Goal: Task Accomplishment & Management: Manage account settings

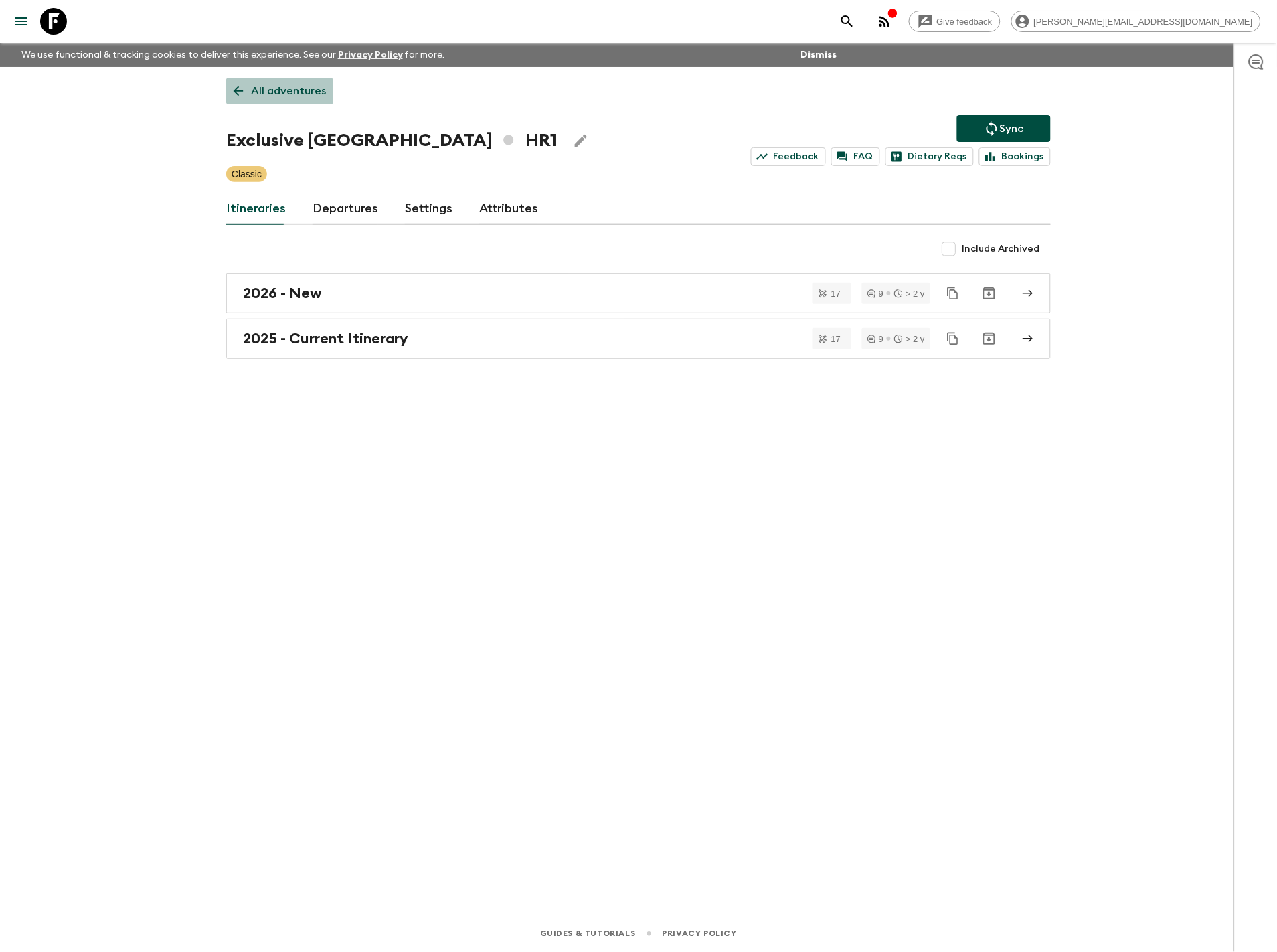
click at [270, 92] on p "All adventures" at bounding box center [289, 91] width 75 height 16
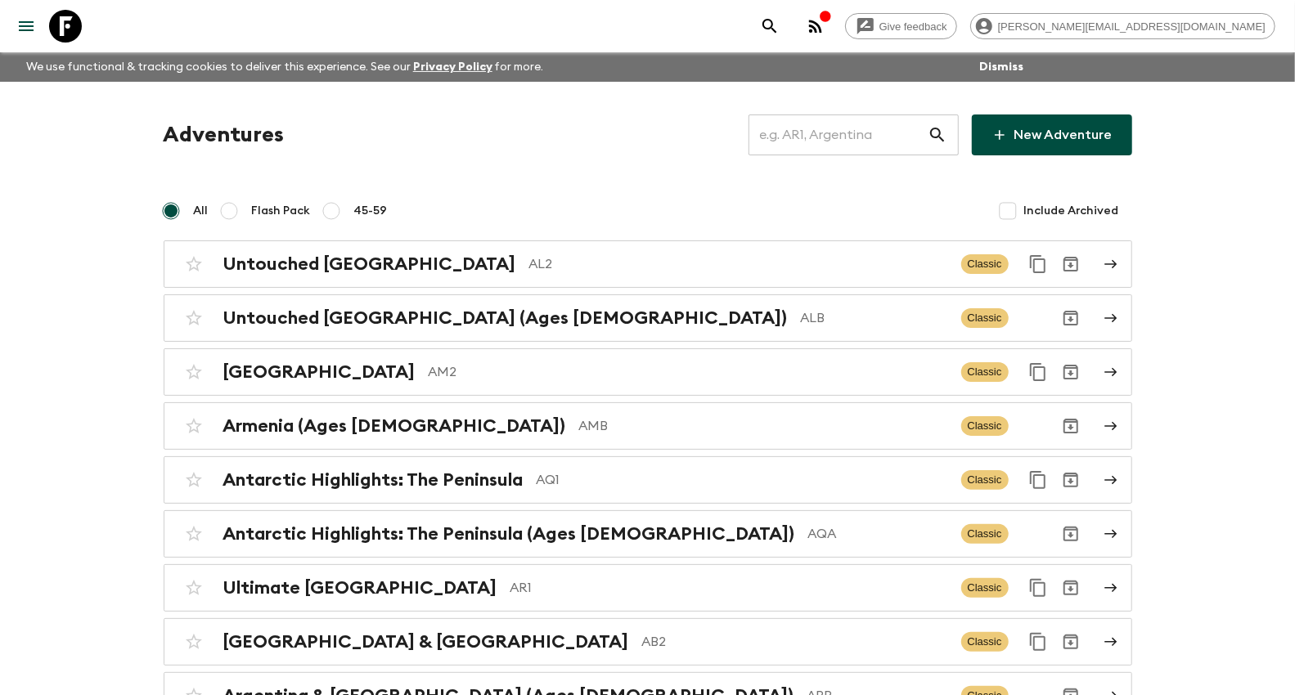
click at [819, 132] on input "text" at bounding box center [837, 135] width 179 height 46
drag, startPoint x: 915, startPoint y: 141, endPoint x: 896, endPoint y: 135, distance: 19.9
click at [915, 141] on input "text" at bounding box center [837, 135] width 179 height 46
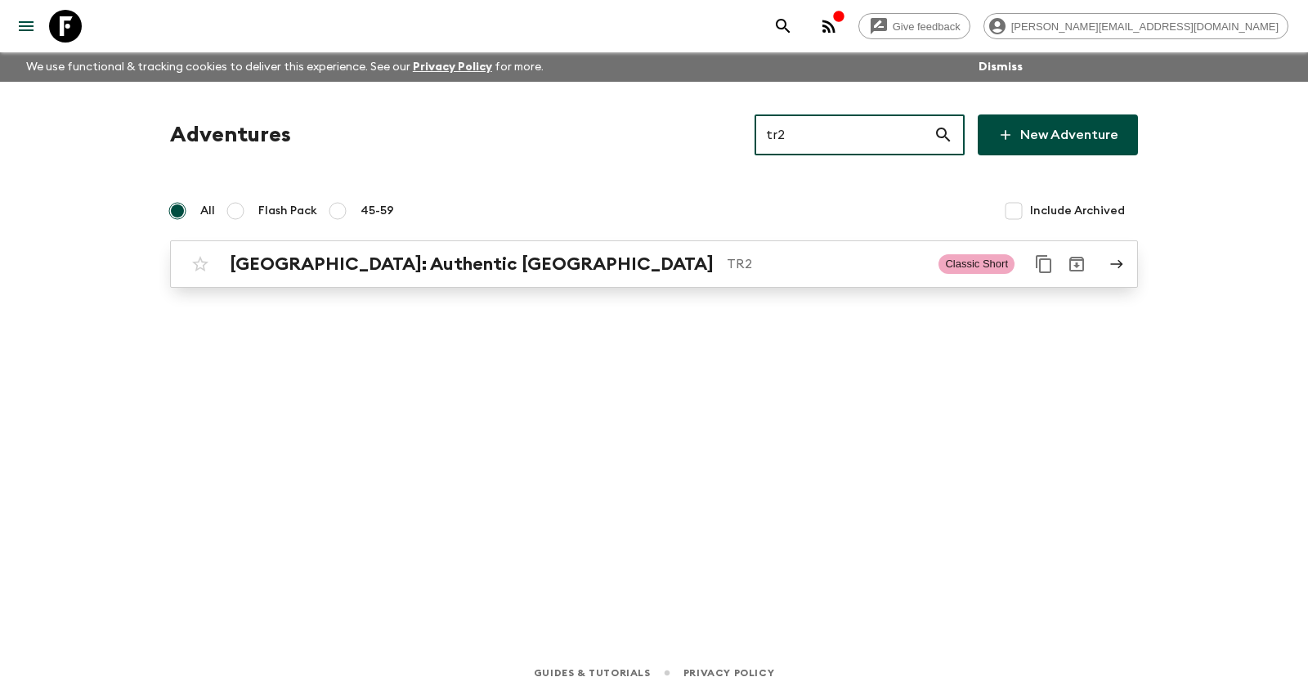
type input "tr2"
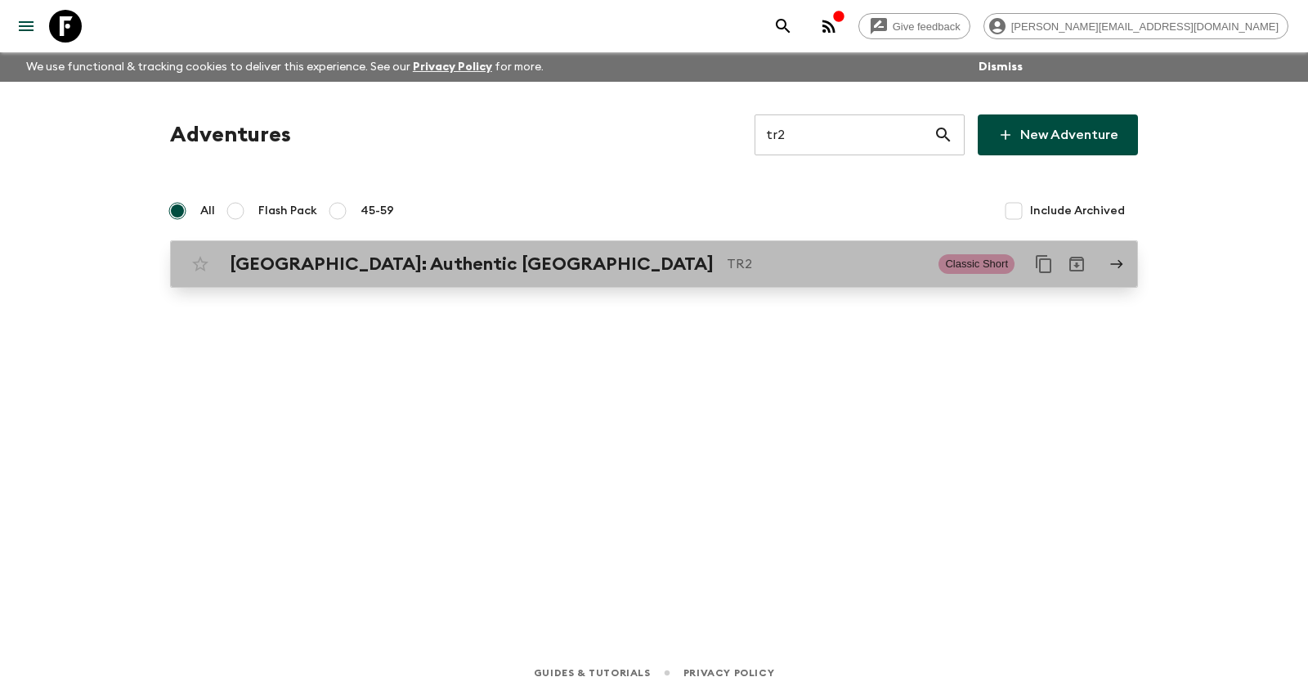
click at [397, 274] on div "[GEOGRAPHIC_DATA]: Authentic Istanbul TR2 Classic Short" at bounding box center [622, 264] width 877 height 33
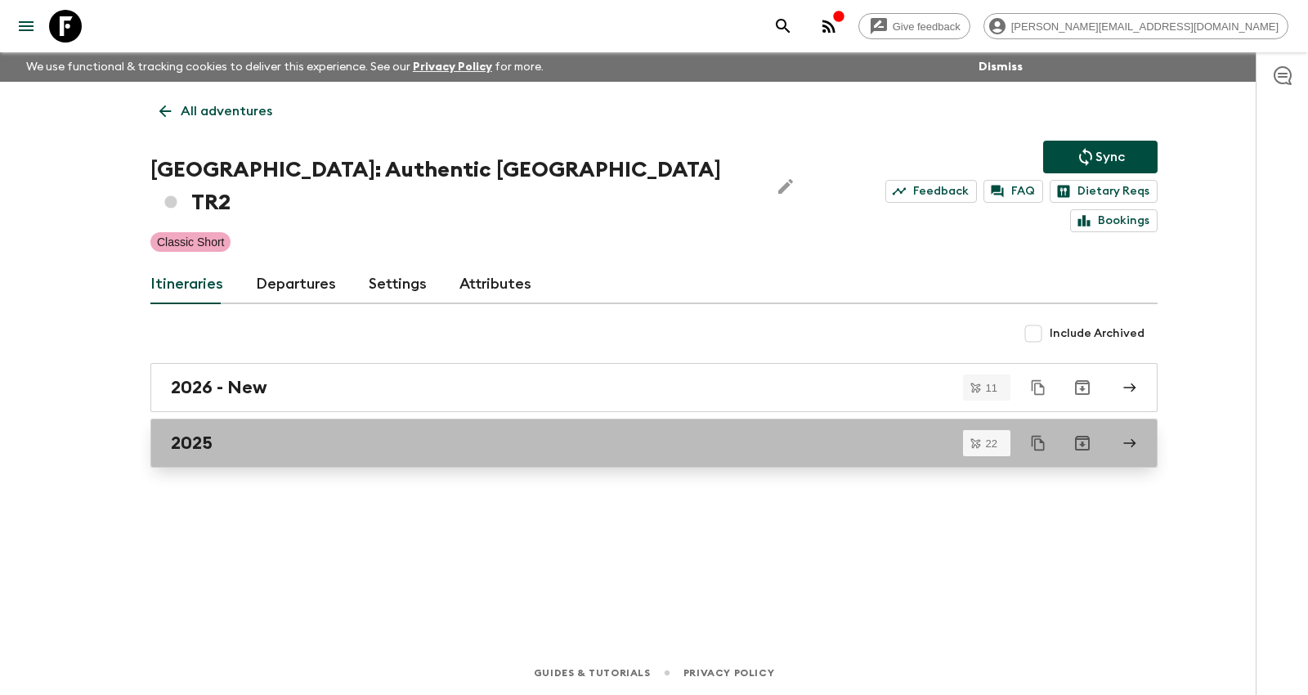
click at [312, 433] on div "2025" at bounding box center [639, 443] width 936 height 21
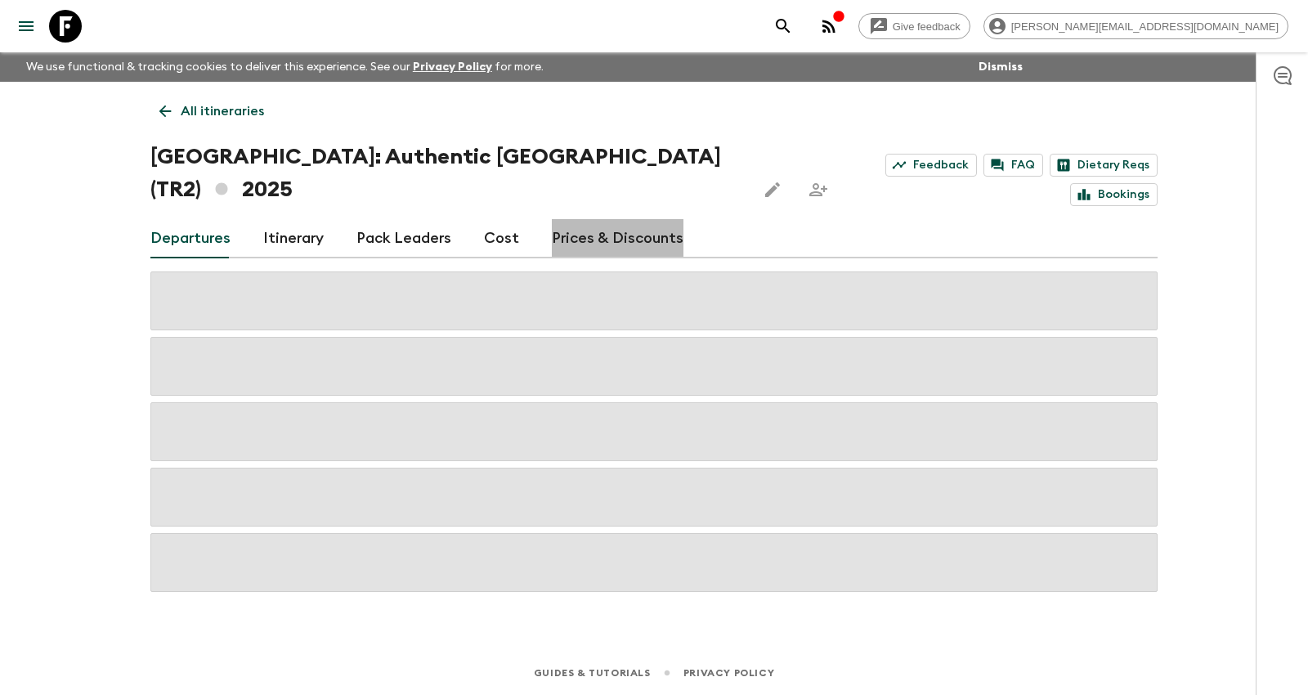
click at [631, 219] on link "Prices & Discounts" at bounding box center [618, 238] width 132 height 39
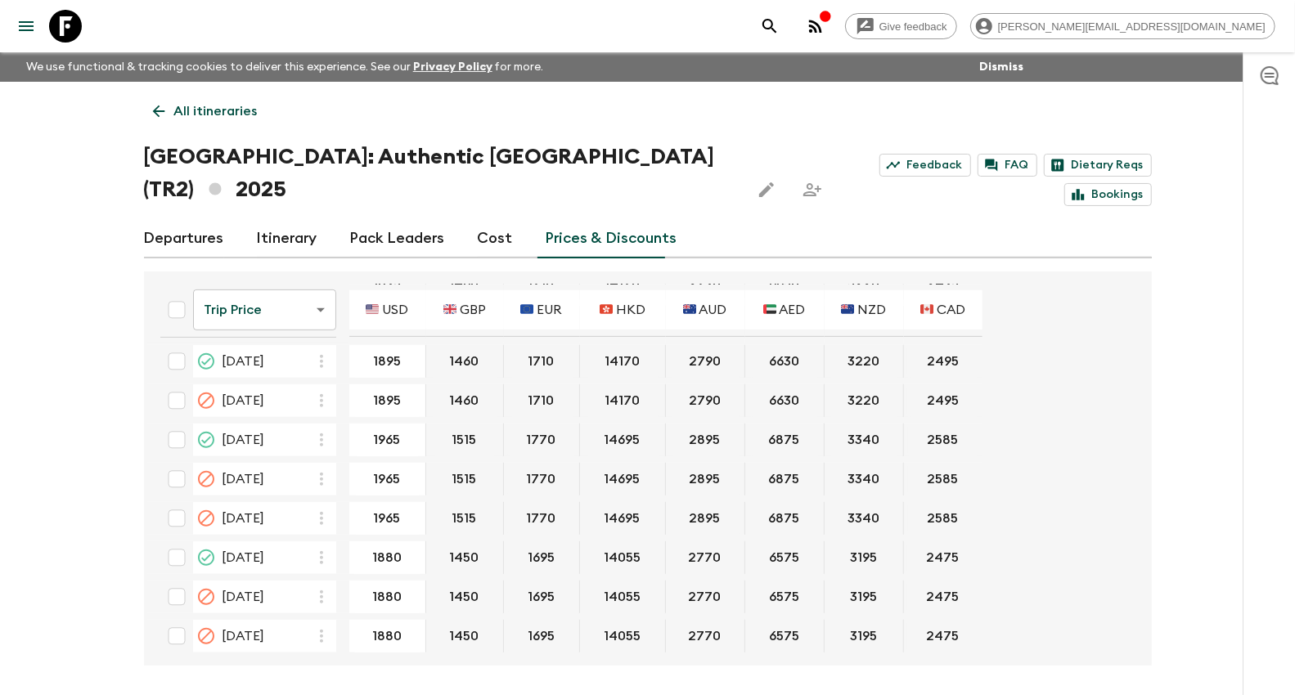
scroll to position [555, 0]
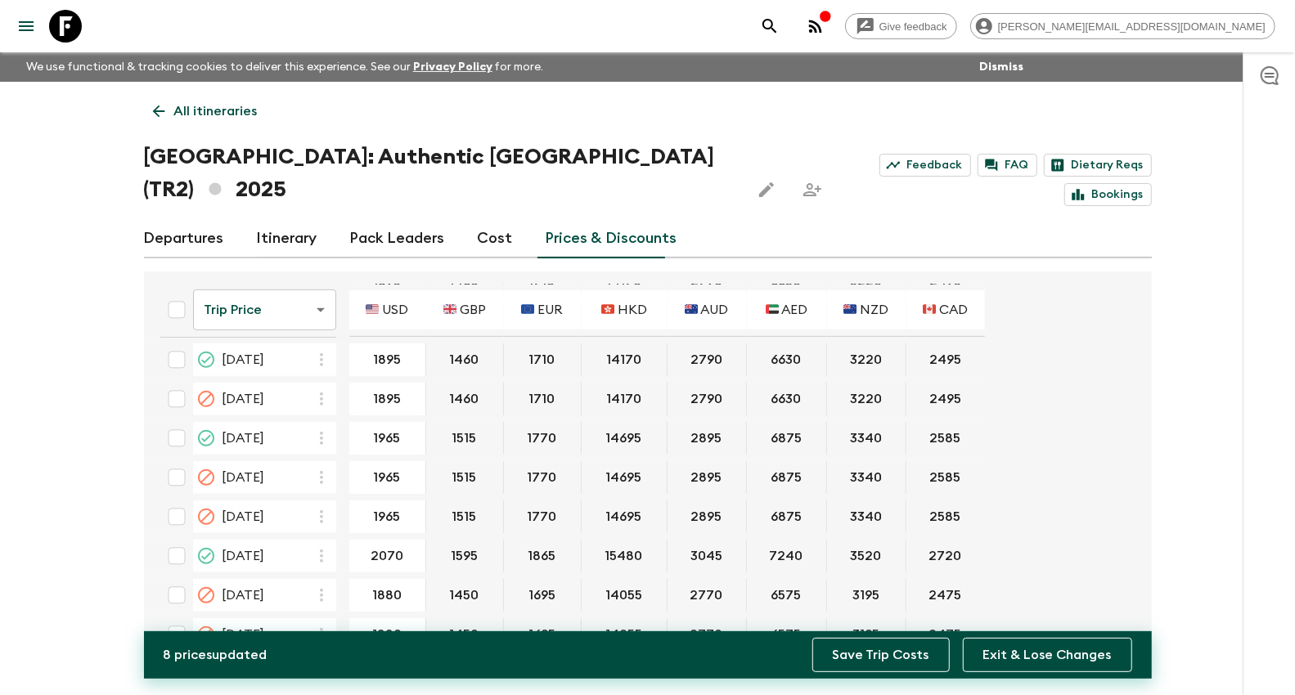
type input "2070"
click at [879, 653] on button "Save Trip Costs" at bounding box center [880, 655] width 137 height 34
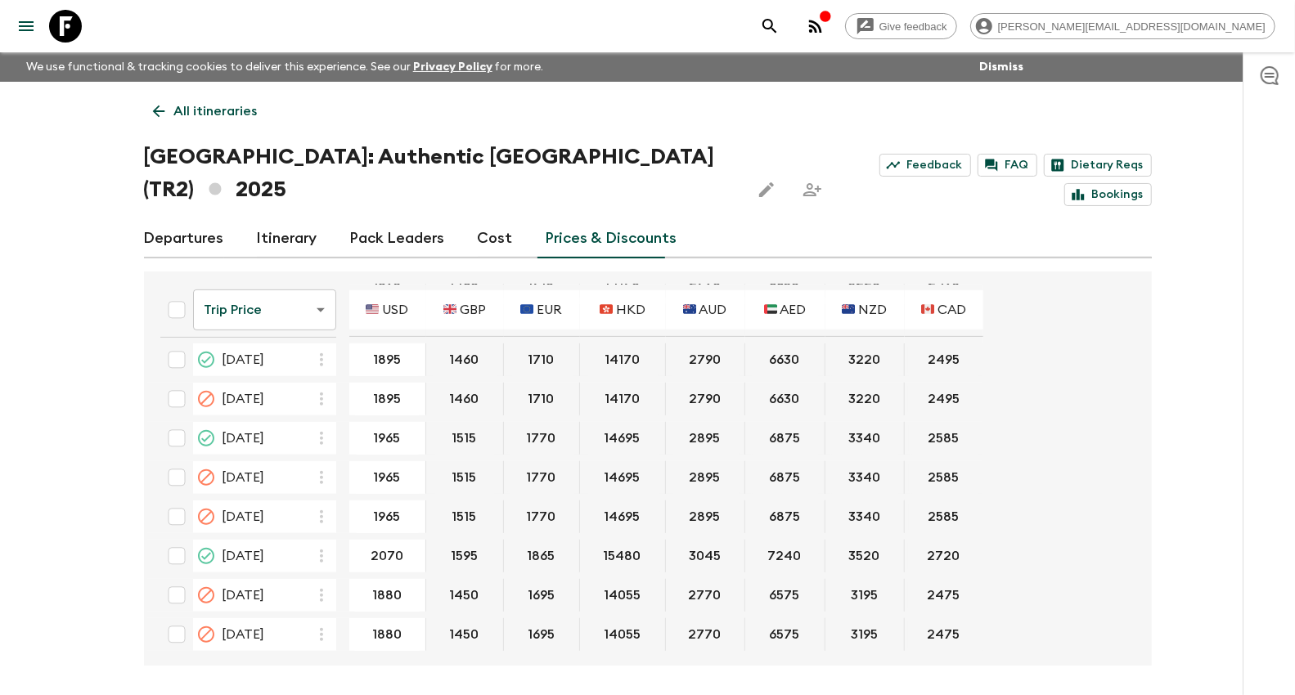
click at [109, 413] on div "Give feedback [PERSON_NAME][EMAIL_ADDRESS][DOMAIN_NAME] We use functional & tra…" at bounding box center [647, 378] width 1295 height 756
click at [204, 108] on p "All itineraries" at bounding box center [215, 111] width 83 height 20
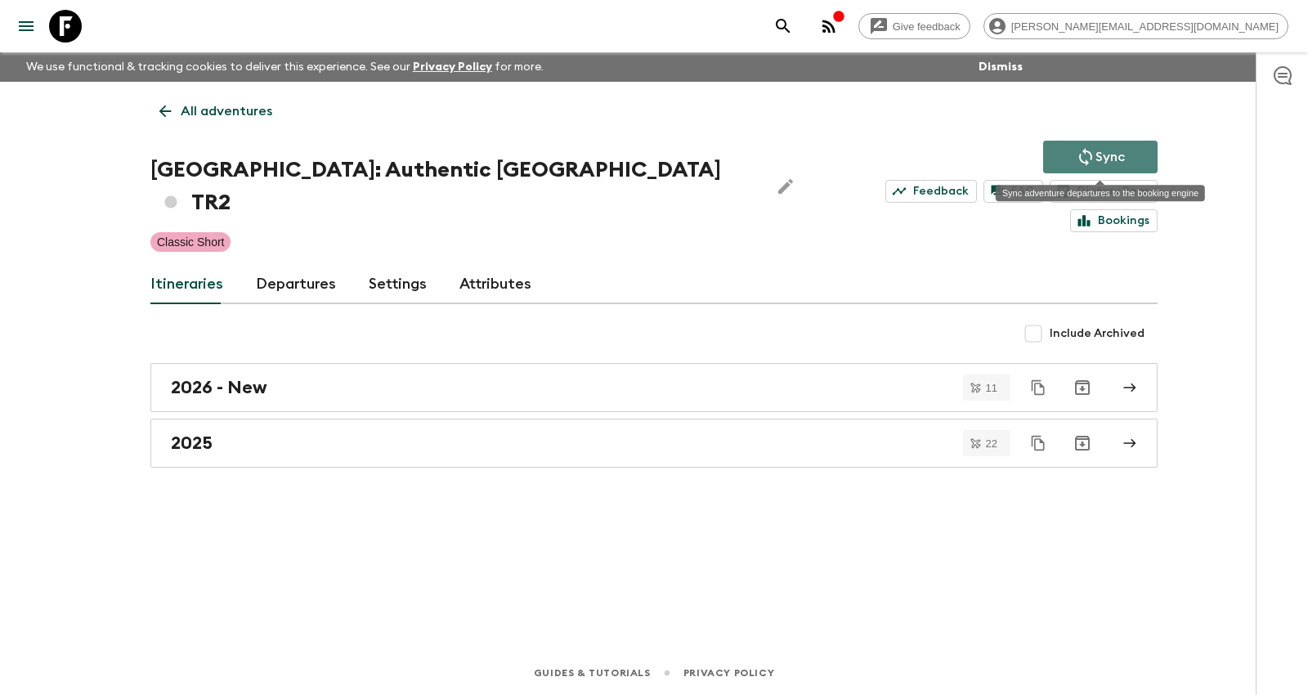
click at [1070, 157] on button "Sync" at bounding box center [1100, 157] width 114 height 33
click at [1075, 168] on button "Sync" at bounding box center [1100, 157] width 114 height 33
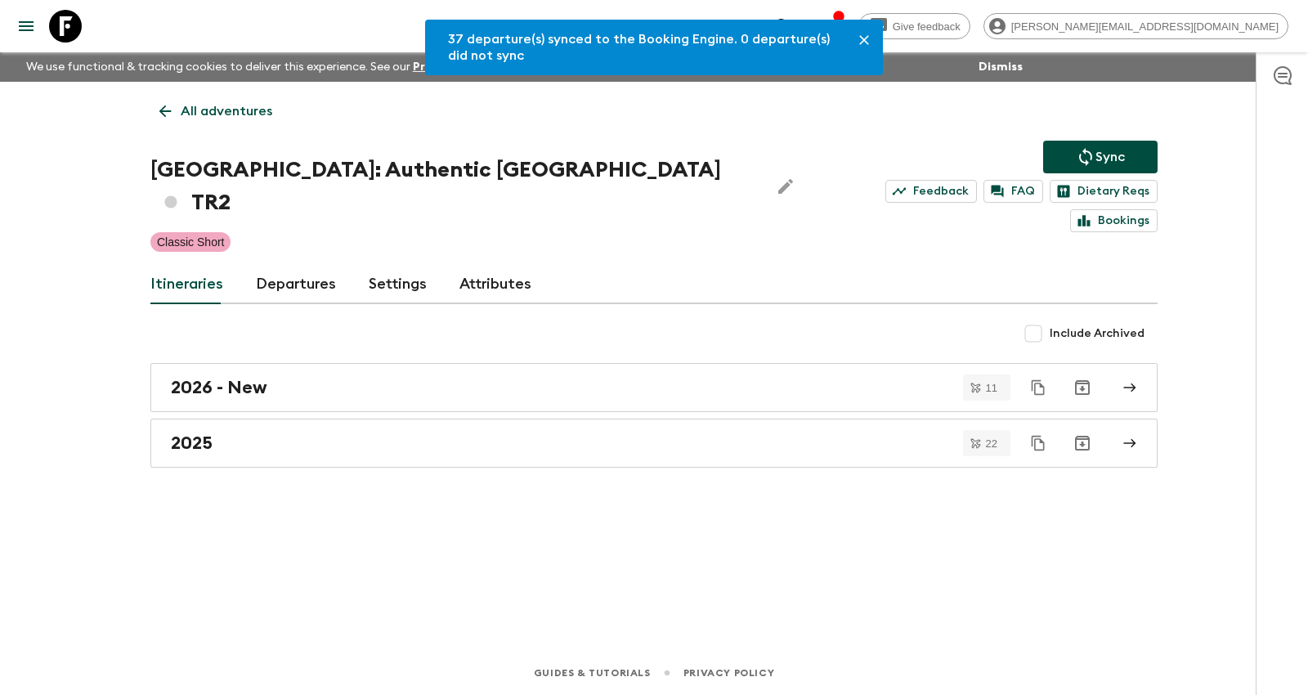
click at [230, 113] on p "All adventures" at bounding box center [227, 111] width 92 height 20
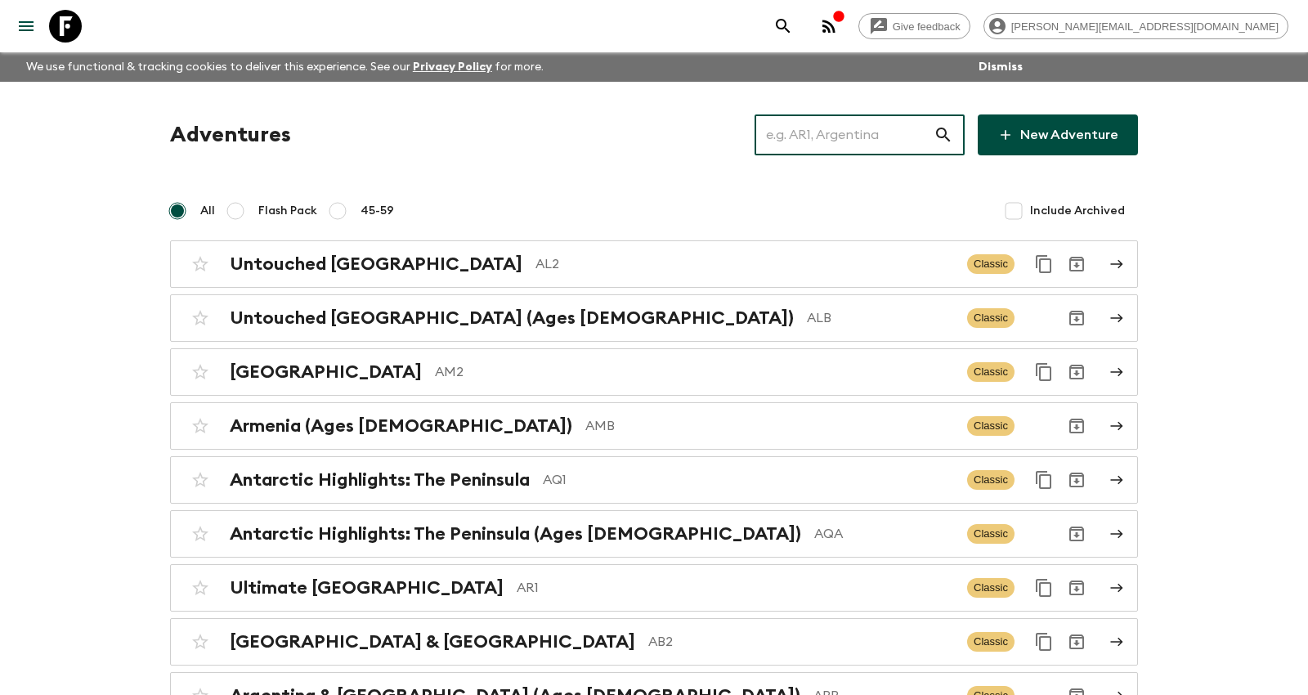
click at [853, 141] on input "text" at bounding box center [844, 135] width 179 height 46
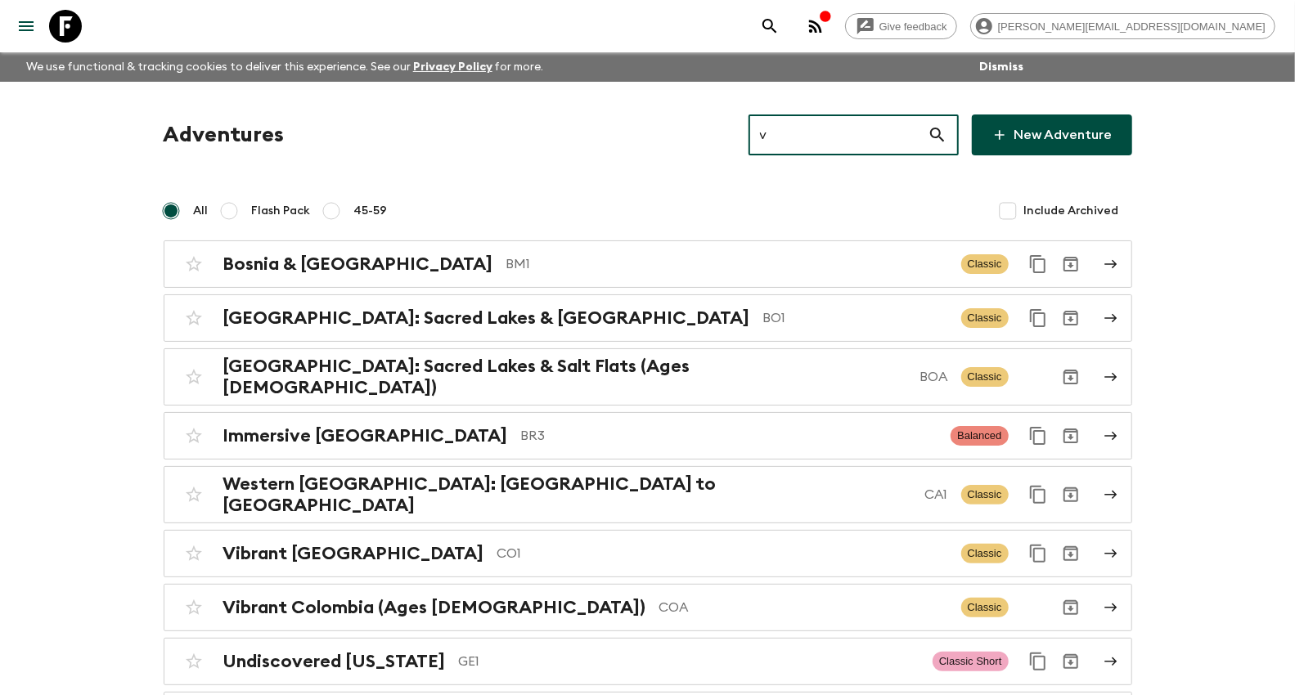
type input "vc"
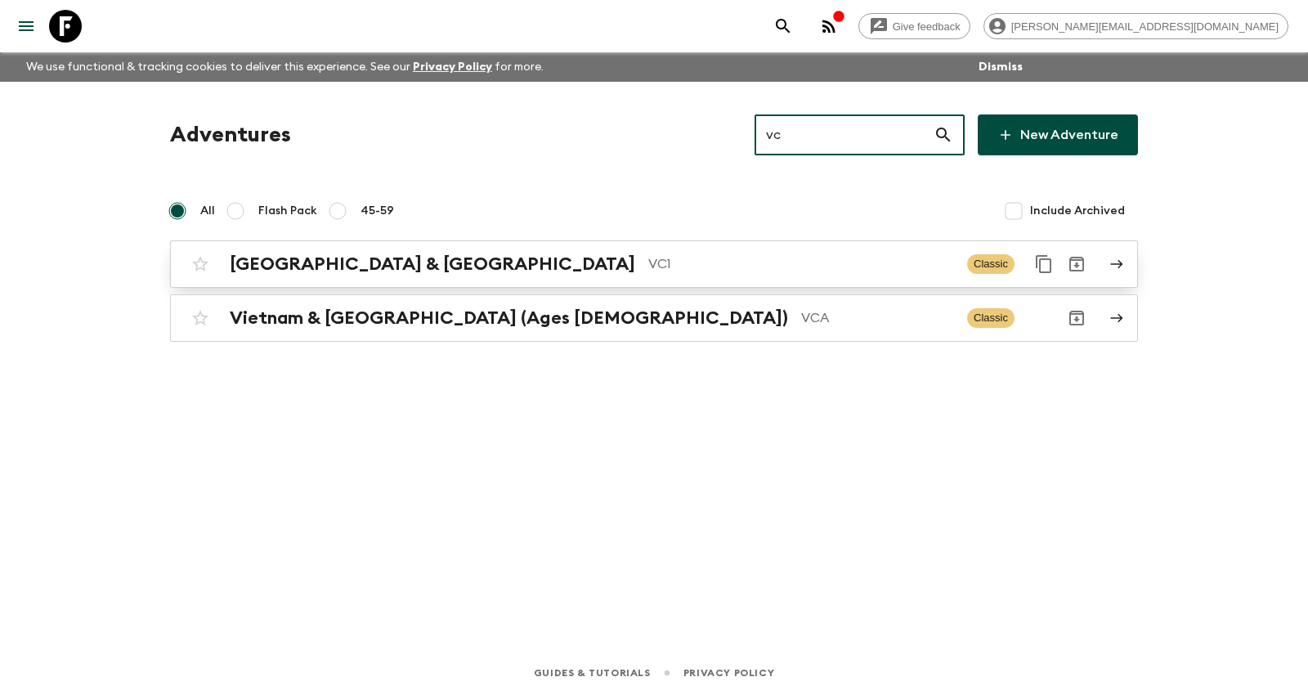
click at [353, 262] on h2 "[GEOGRAPHIC_DATA] & [GEOGRAPHIC_DATA]" at bounding box center [433, 264] width 406 height 21
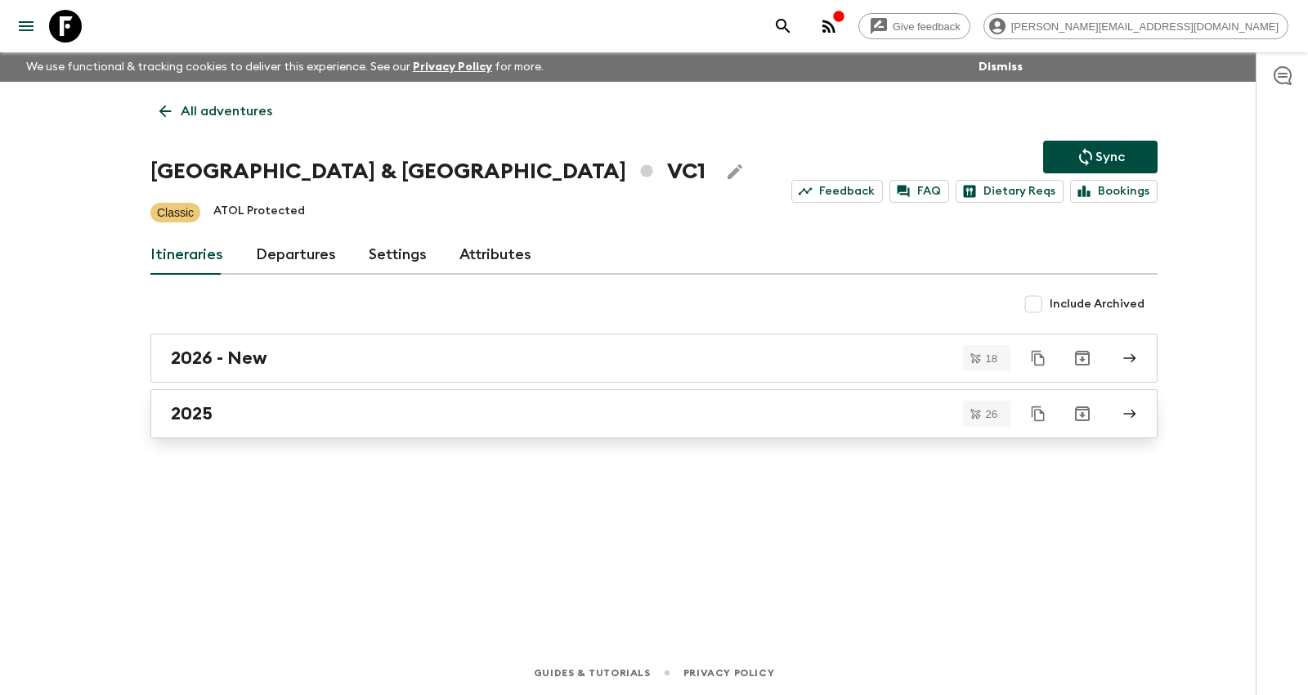
click at [364, 412] on div "2025" at bounding box center [639, 413] width 936 height 21
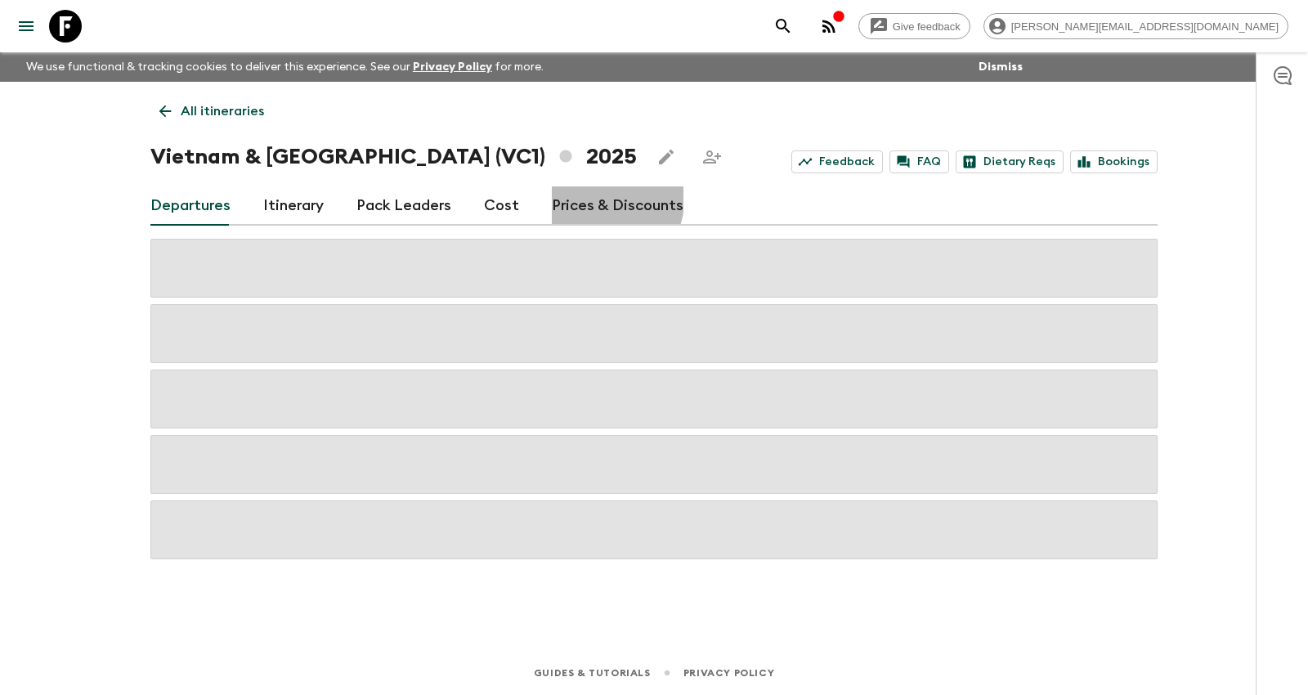
click at [572, 194] on link "Prices & Discounts" at bounding box center [618, 205] width 132 height 39
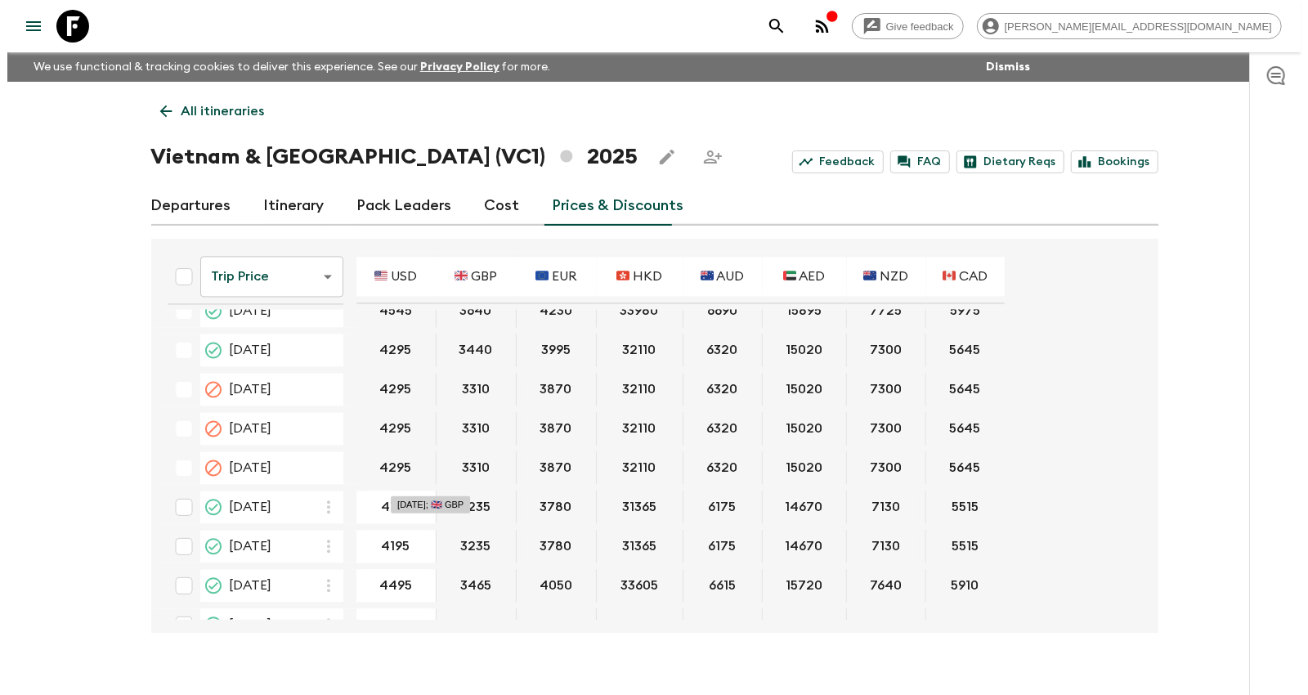
scroll to position [2271, 0]
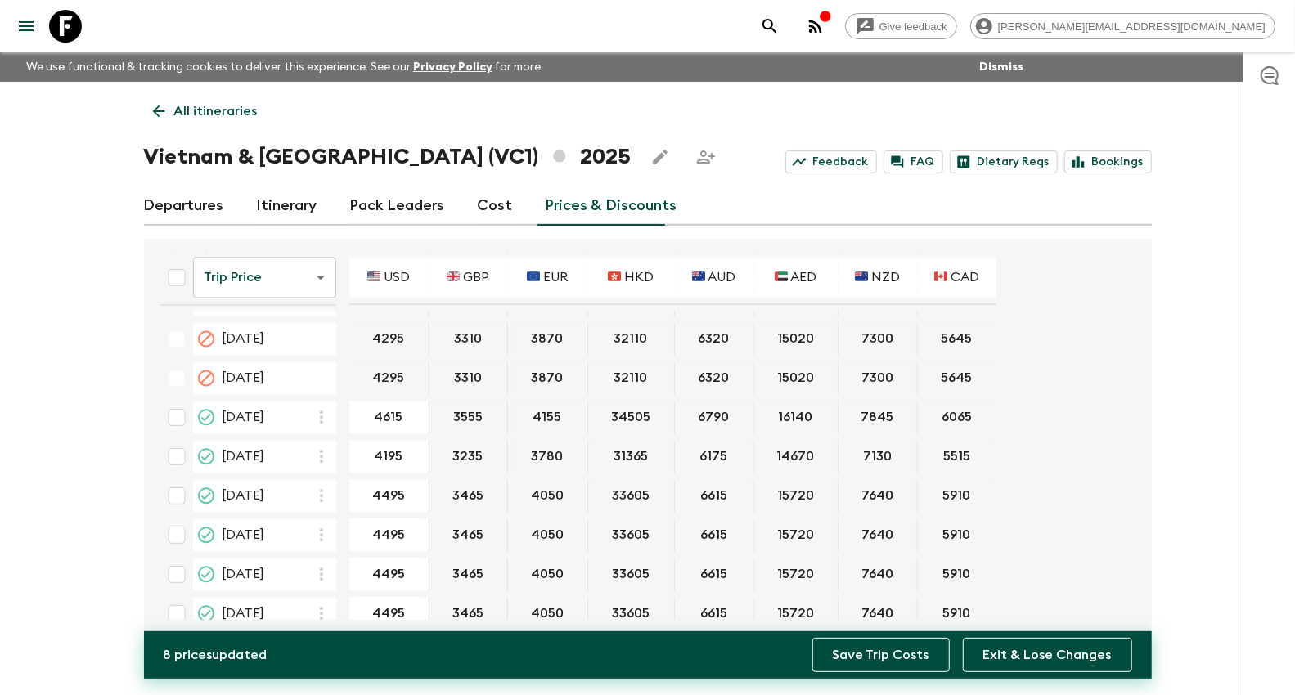
type input "4615"
click at [855, 655] on button "Save Trip Costs" at bounding box center [880, 655] width 137 height 34
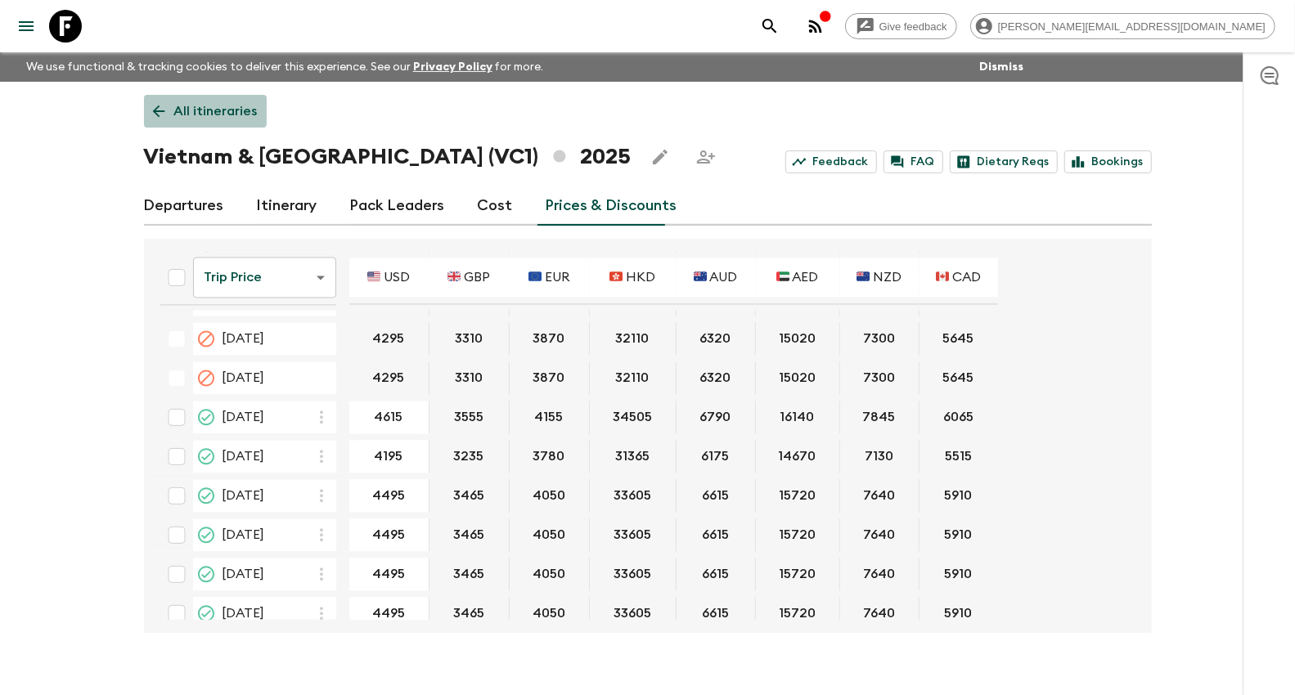
click at [191, 99] on link "All itineraries" at bounding box center [205, 111] width 123 height 33
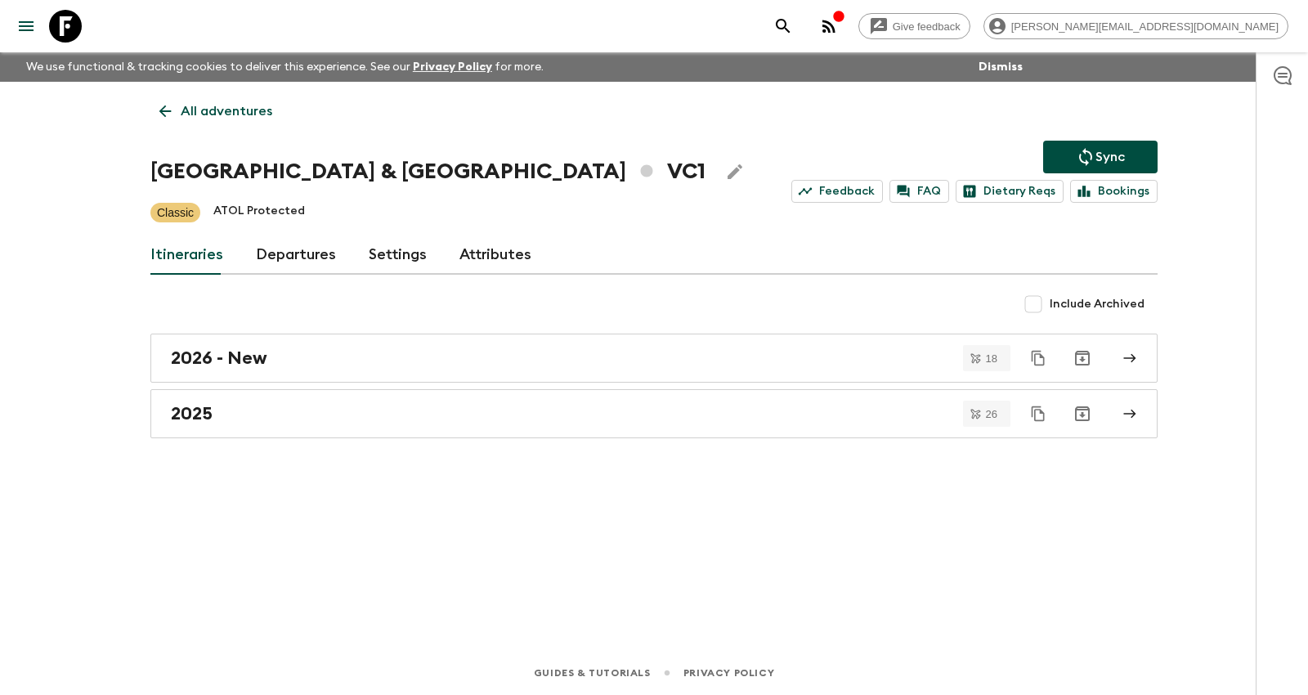
click at [1100, 150] on p "Sync" at bounding box center [1110, 157] width 29 height 20
click at [1093, 155] on icon "Sync adventure departures to the booking engine" at bounding box center [1086, 157] width 20 height 20
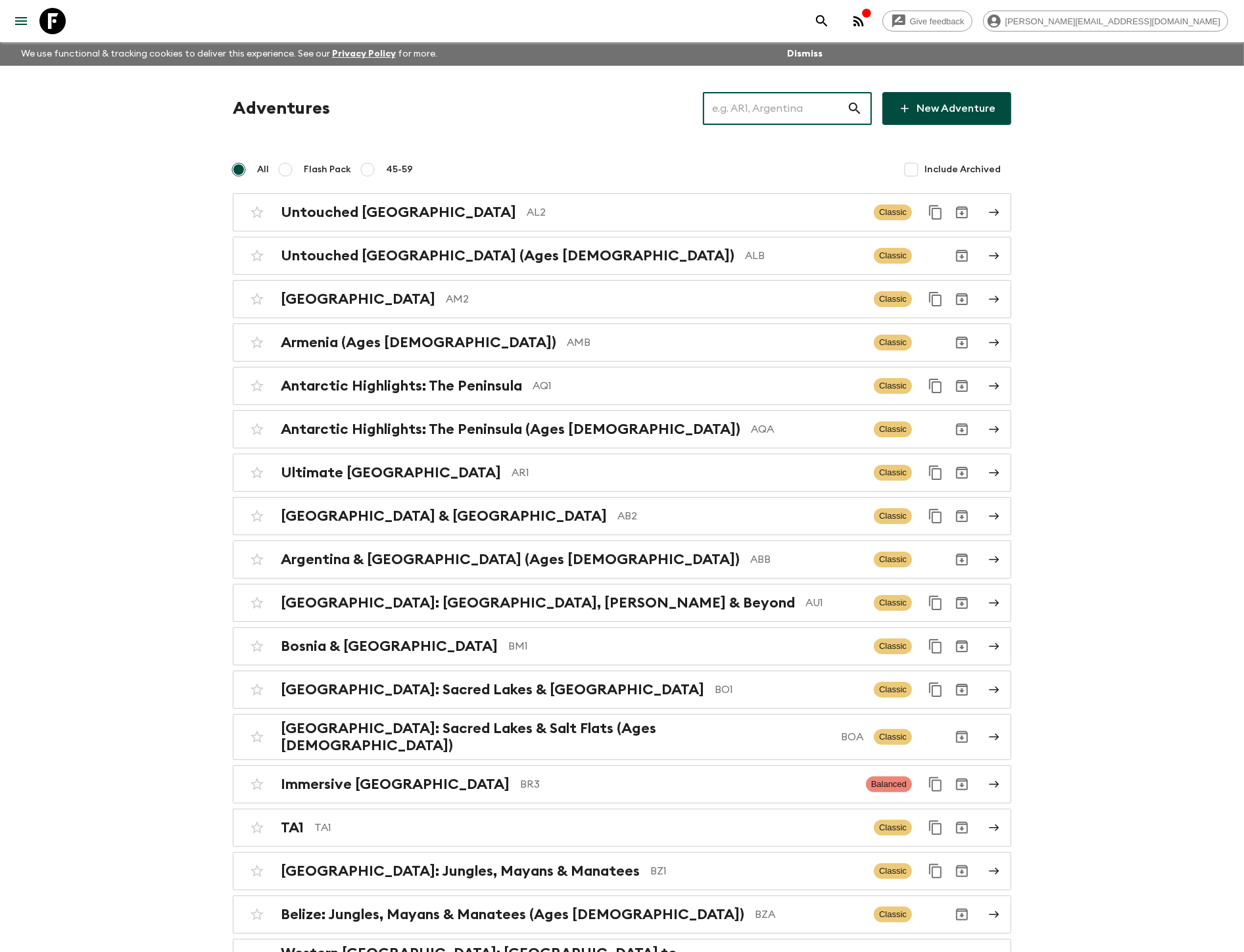
click at [785, 107] on input "text" at bounding box center [774, 109] width 144 height 37
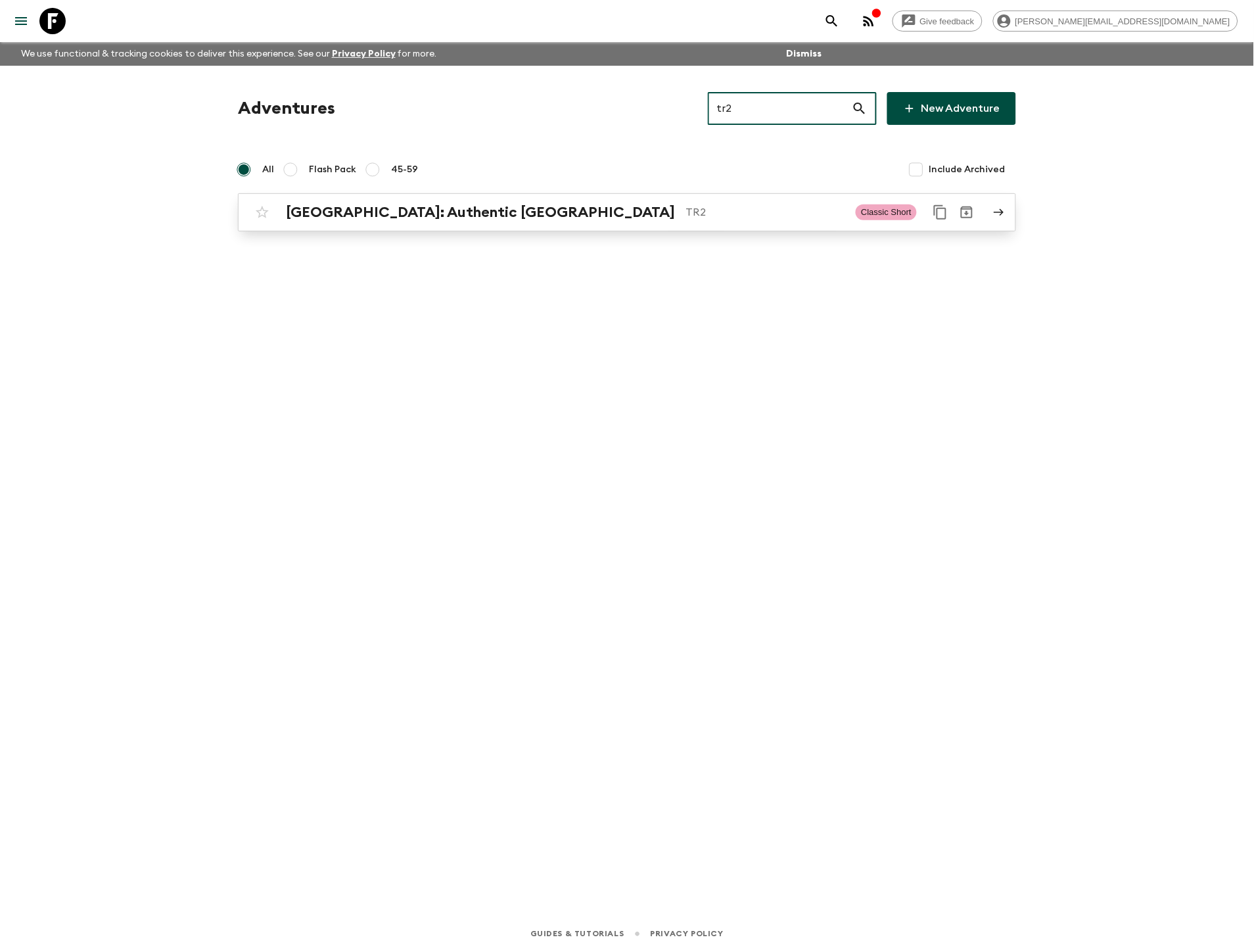
type input "tr2"
click at [686, 207] on p "TR2" at bounding box center [765, 212] width 160 height 16
